Goal: Navigation & Orientation: Find specific page/section

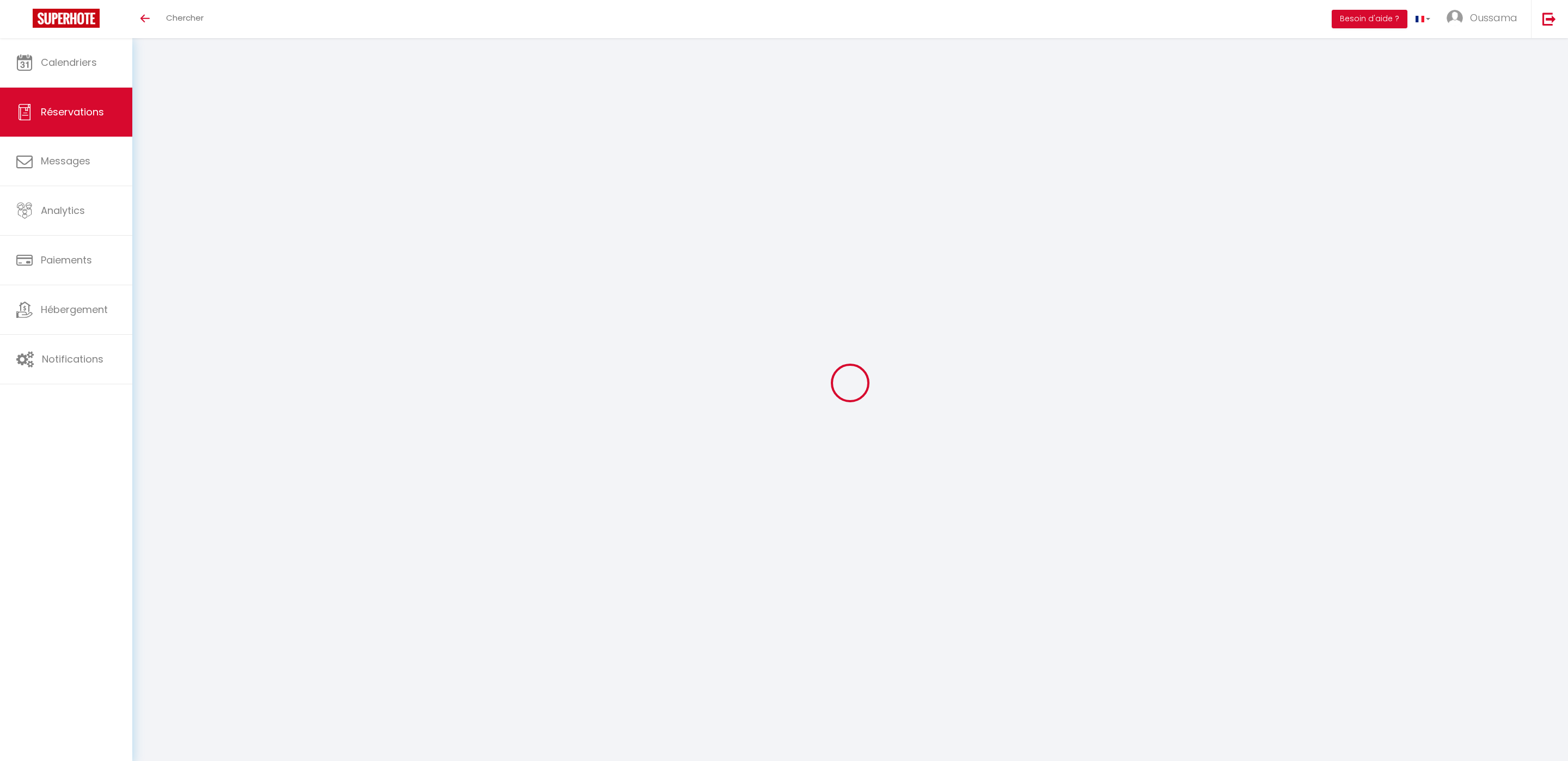
select select
checkbox input "false"
select select
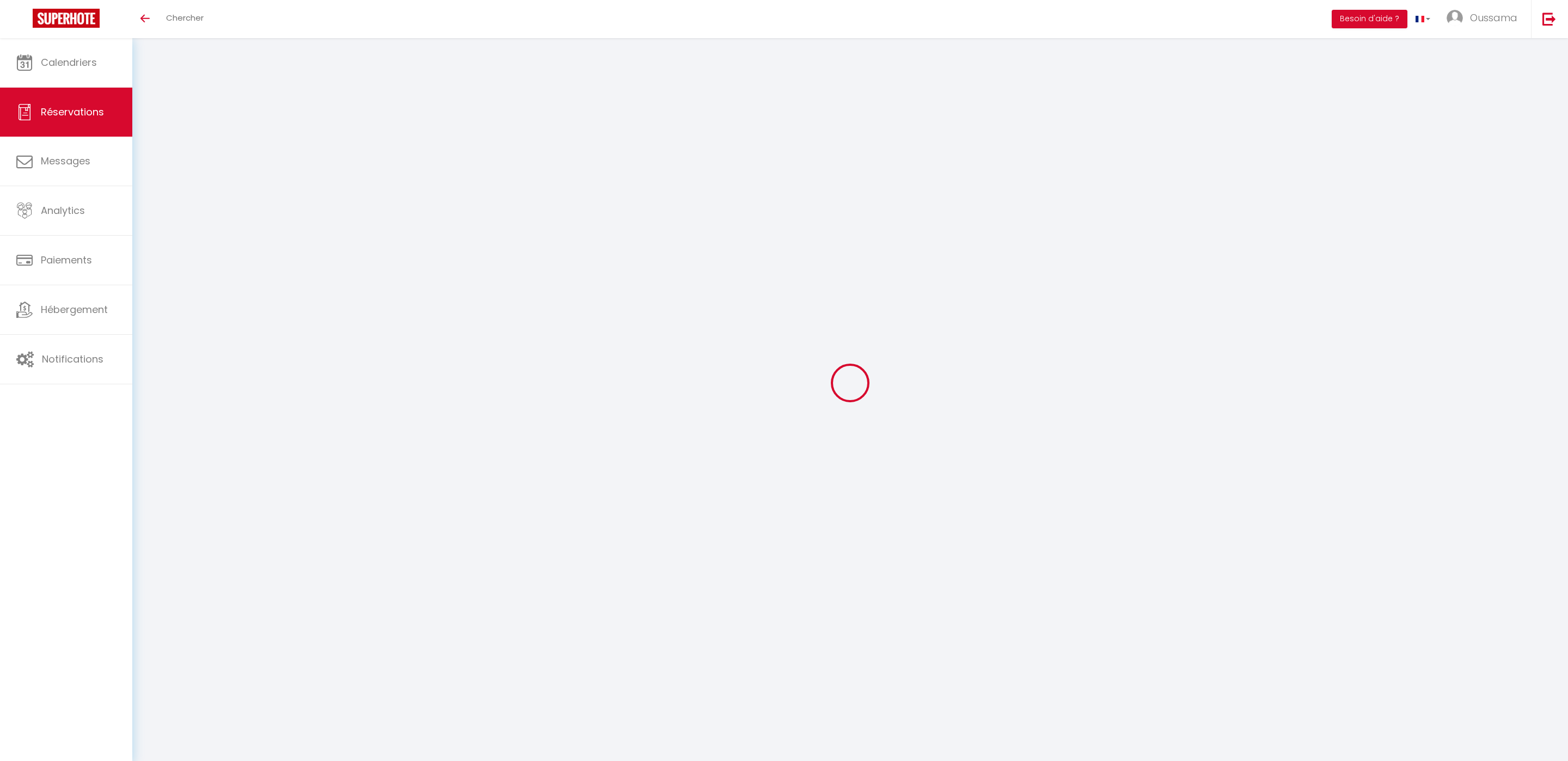
checkbox input "false"
select select
checkbox input "false"
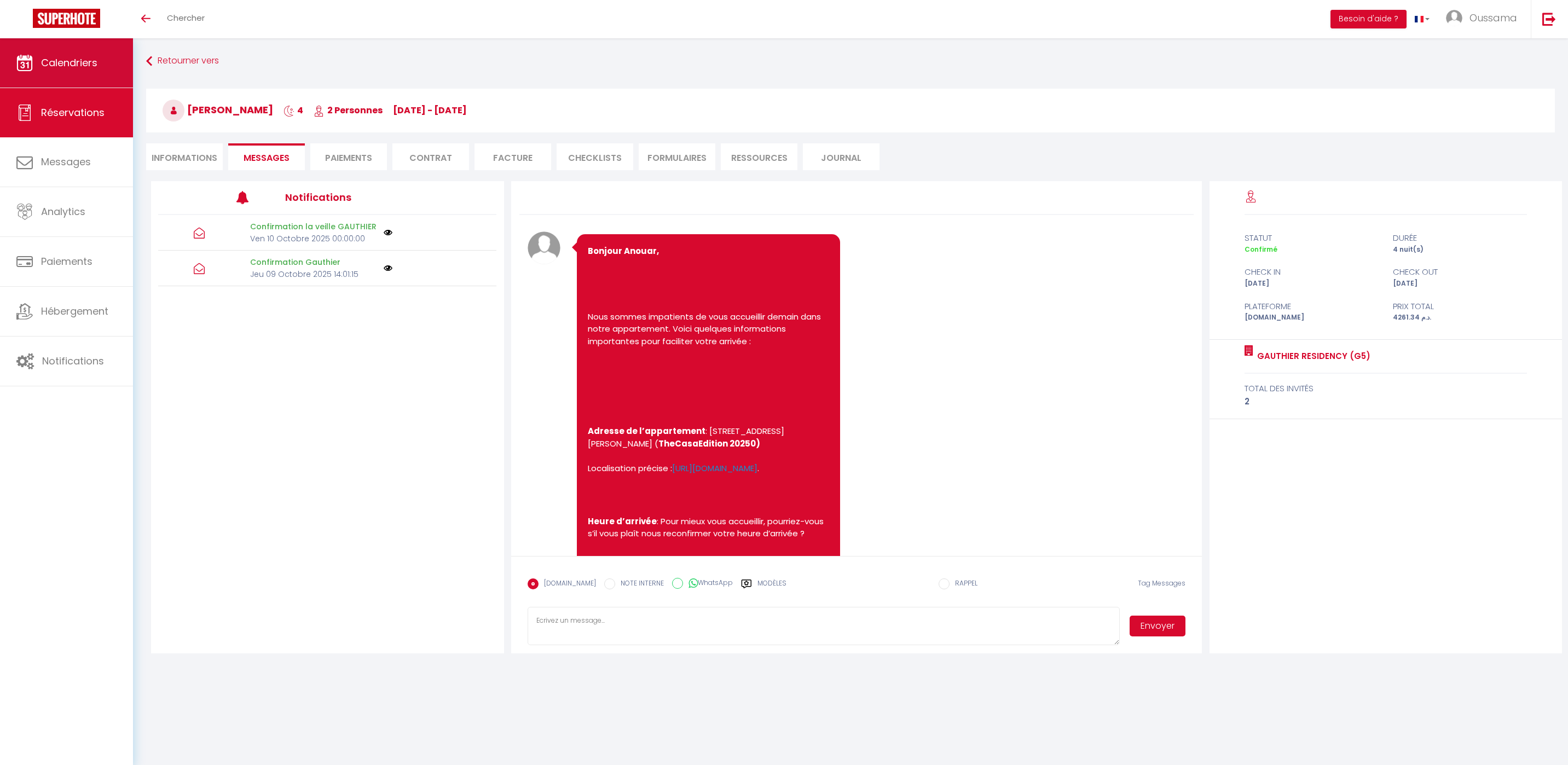
scroll to position [464, 0]
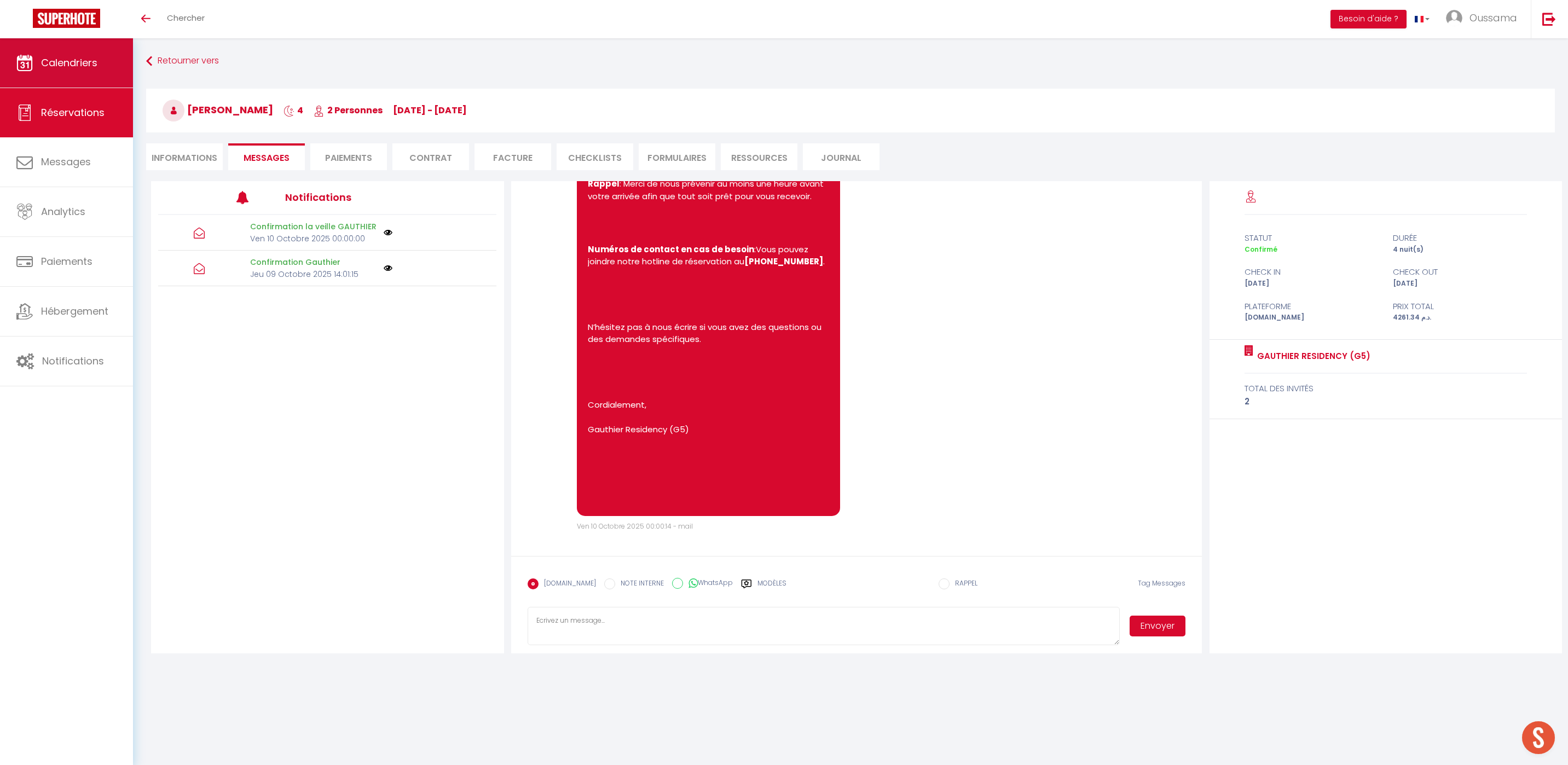
click at [74, 67] on span "Calendriers" at bounding box center [69, 63] width 56 height 14
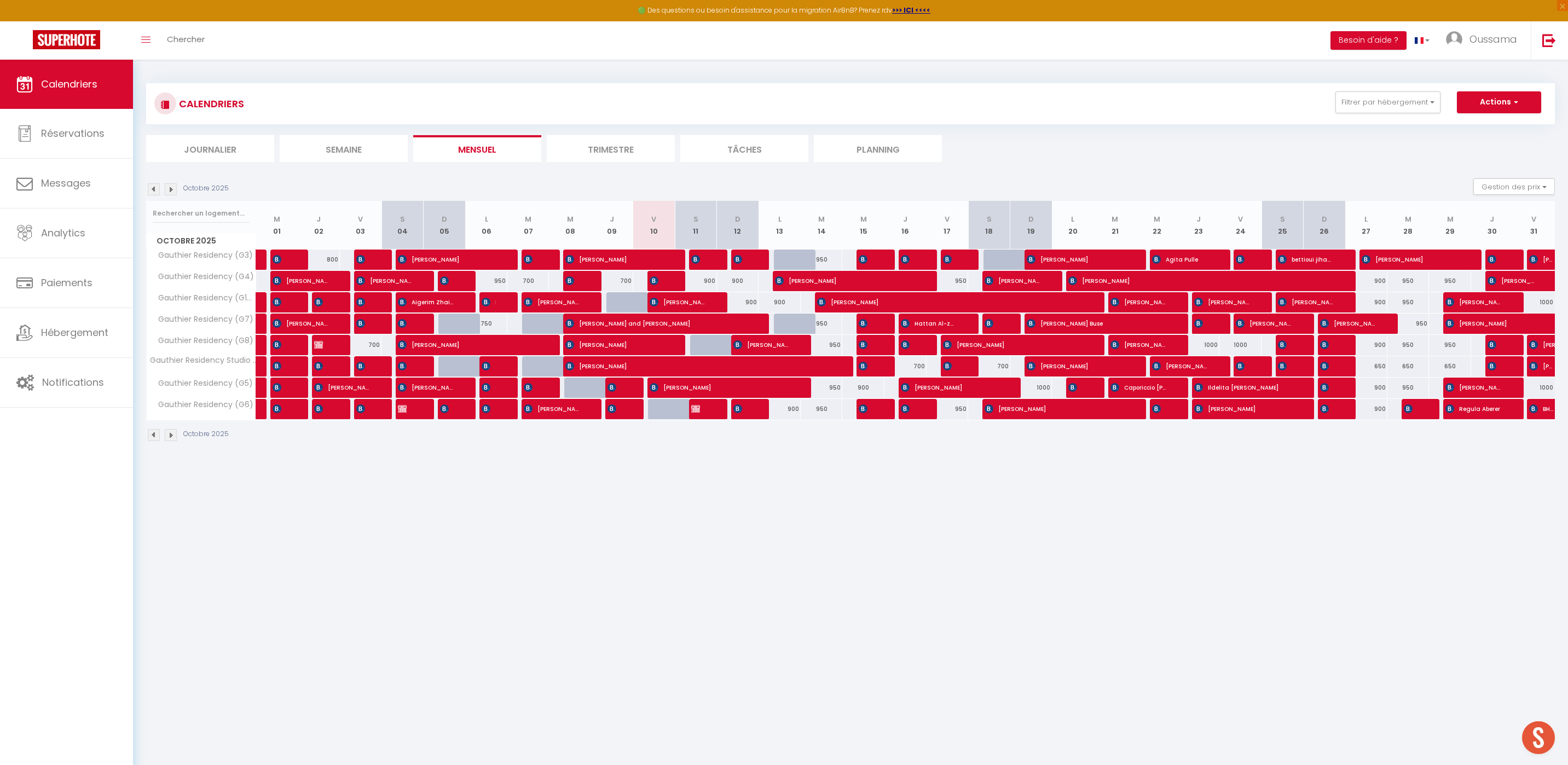
click at [225, 149] on li "Journalier" at bounding box center [210, 148] width 128 height 27
